Goal: Transaction & Acquisition: Book appointment/travel/reservation

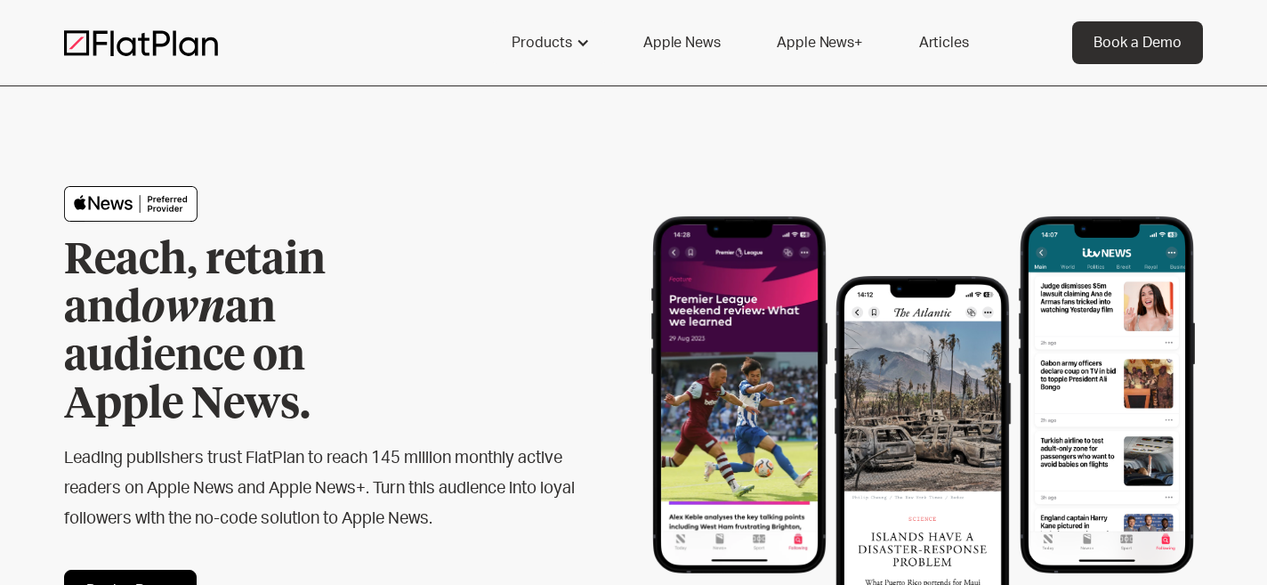
click at [832, 36] on link "Apple News+" at bounding box center [818, 42] width 127 height 43
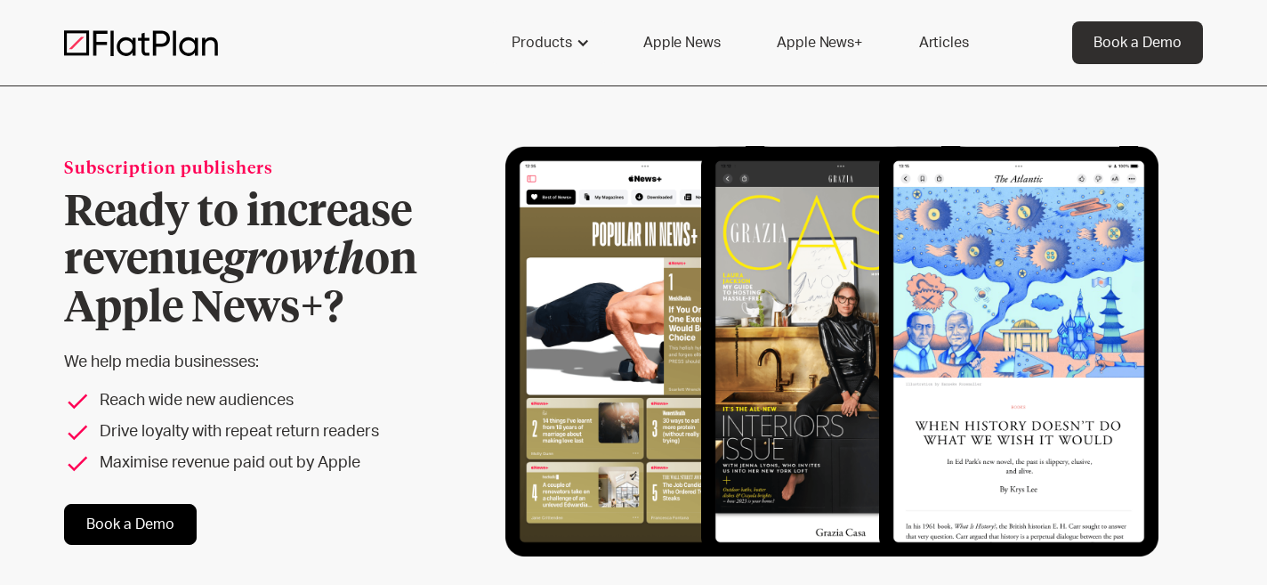
click at [690, 44] on link "Apple News" at bounding box center [681, 42] width 119 height 43
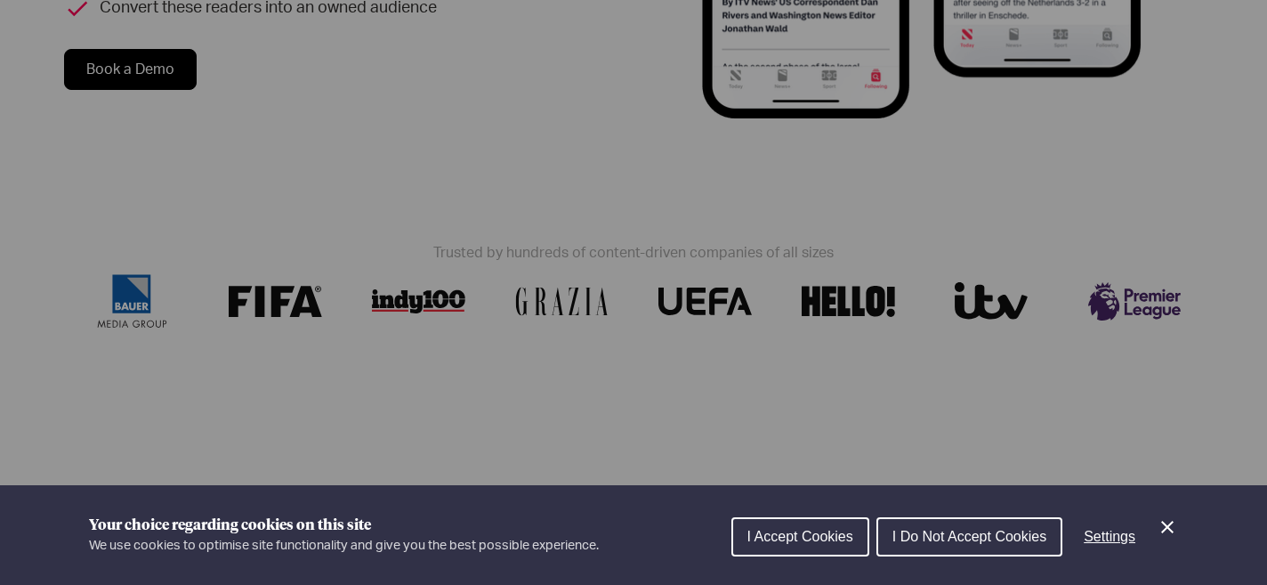
scroll to position [523, 0]
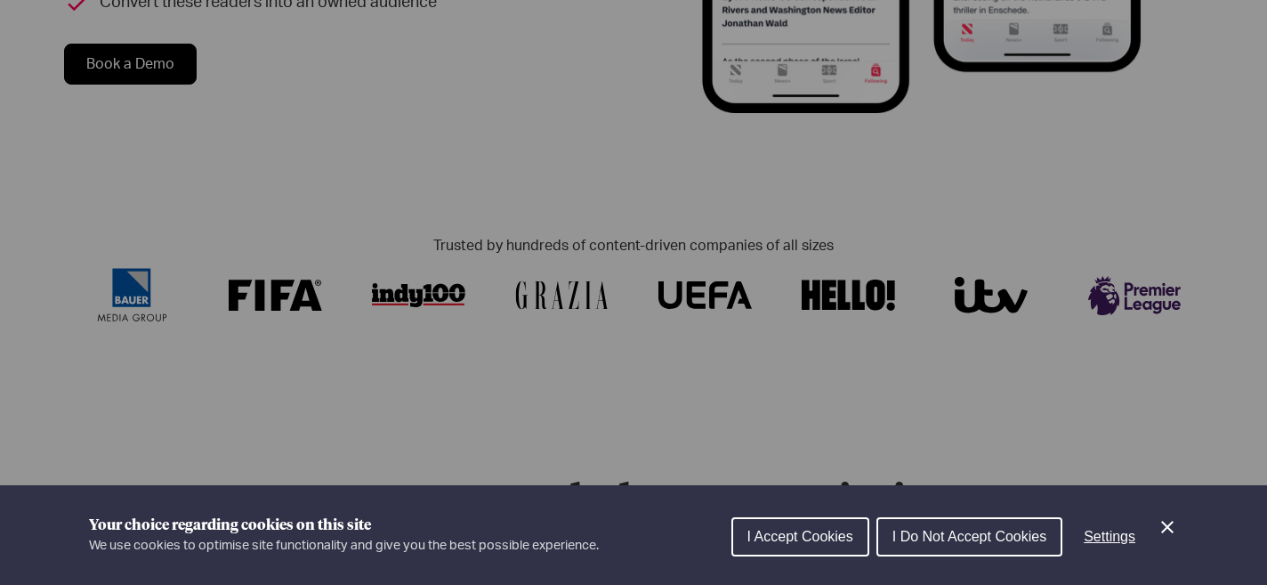
click at [748, 534] on span "I Accept Cookies" at bounding box center [800, 535] width 106 height 15
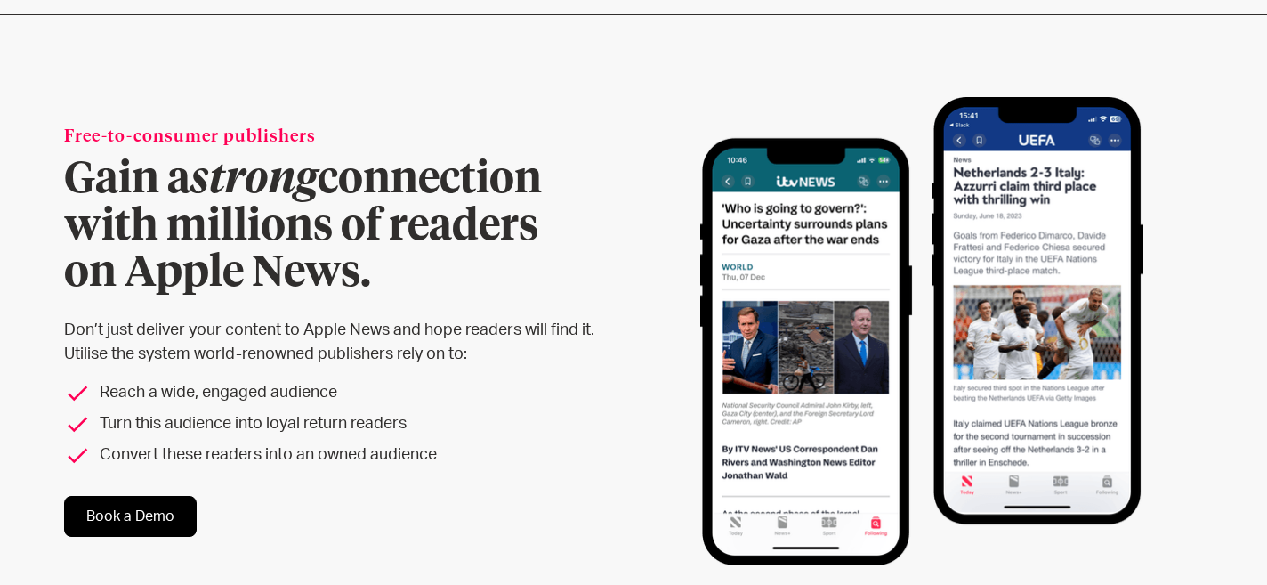
scroll to position [0, 0]
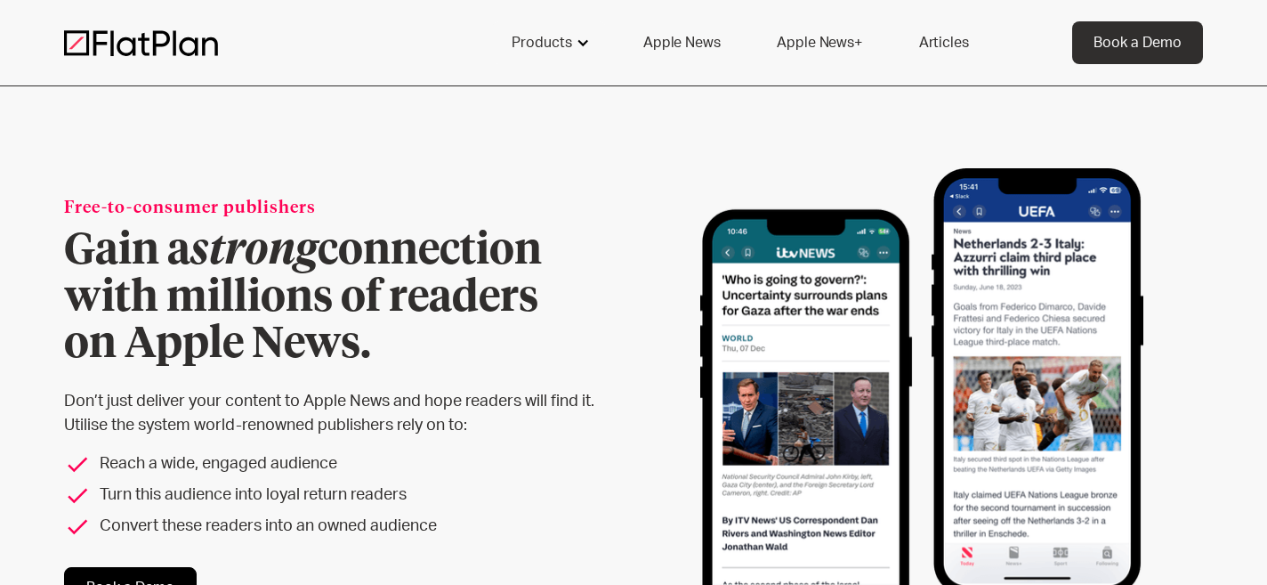
click at [563, 37] on div "Products" at bounding box center [542, 42] width 61 height 21
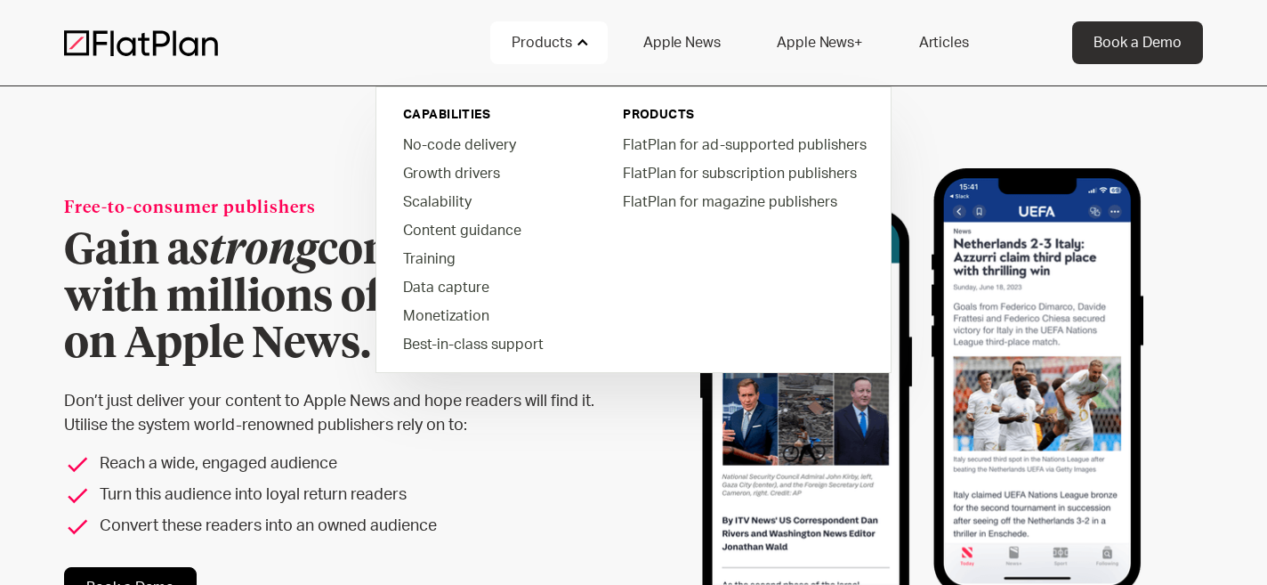
click at [449, 417] on p "Don’t just deliver your content to Apple News and hope readers will find it. Ut…" at bounding box center [345, 414] width 562 height 48
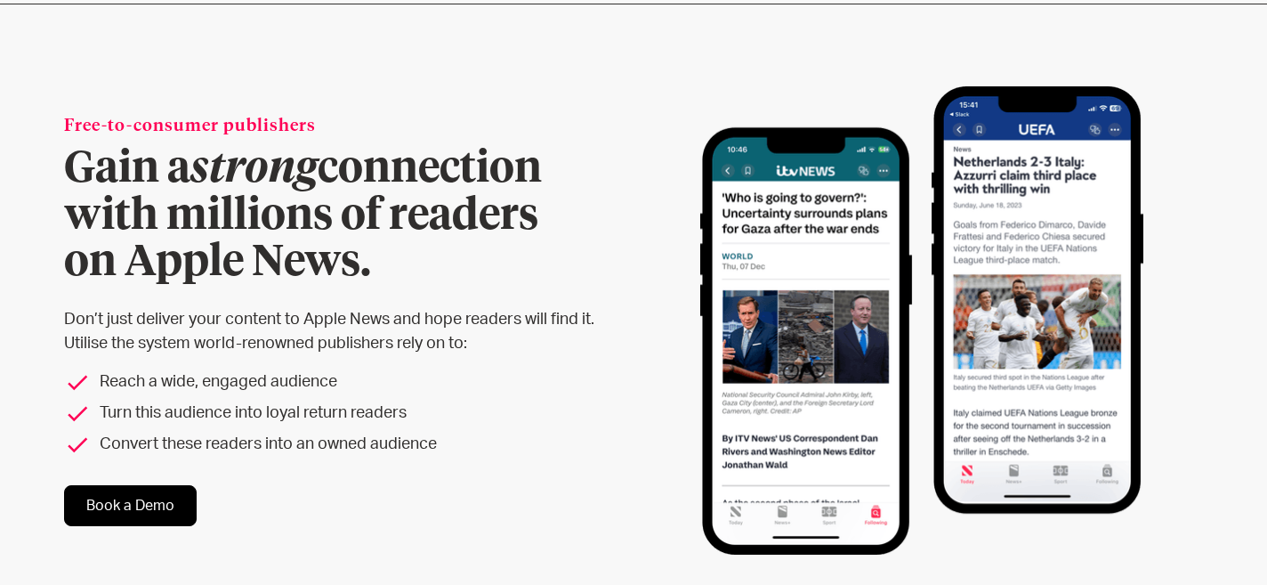
scroll to position [93, 0]
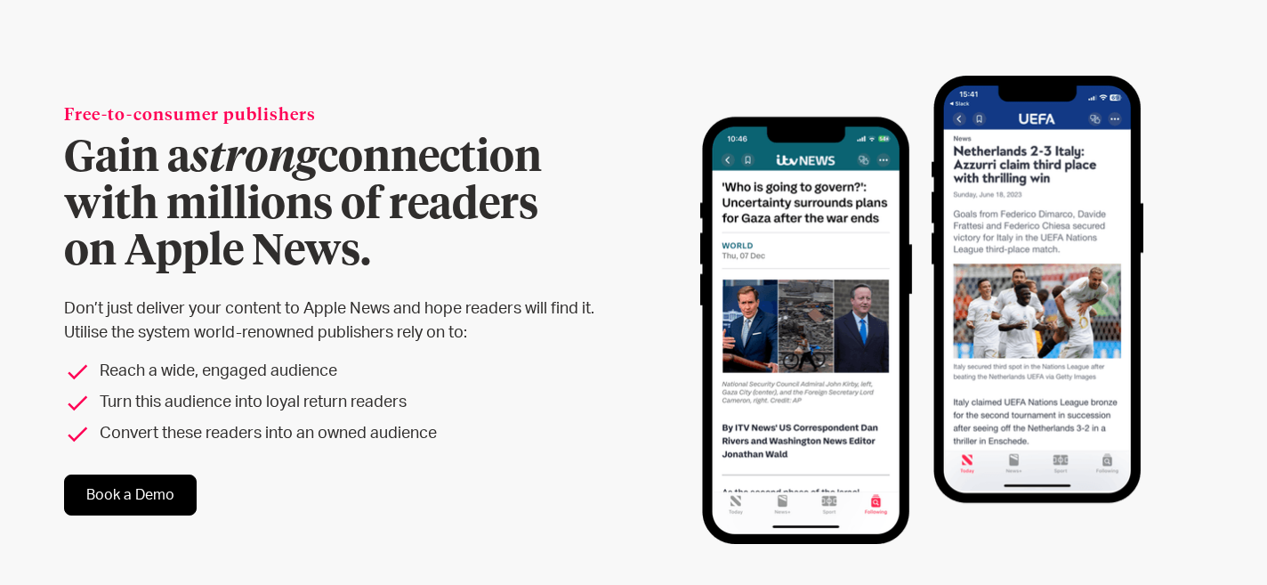
click at [158, 480] on link "Book a Demo" at bounding box center [130, 494] width 133 height 41
